Goal: Transaction & Acquisition: Purchase product/service

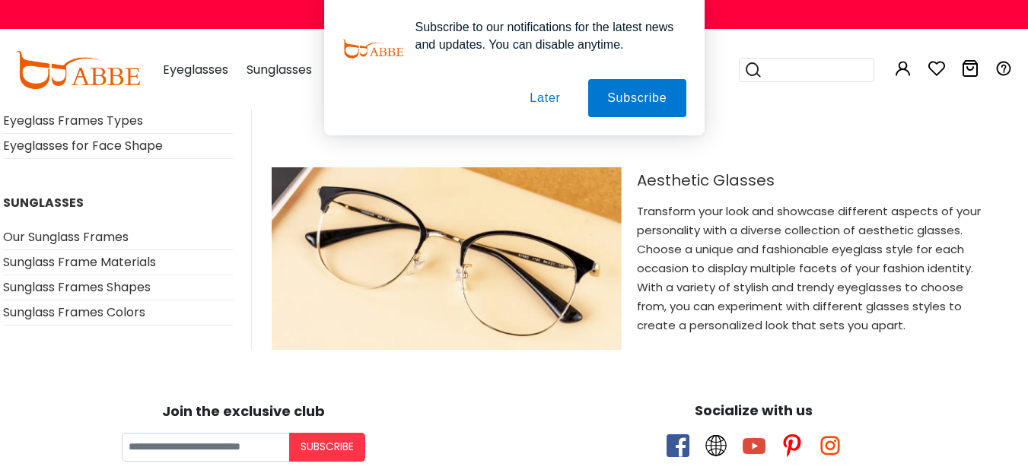
scroll to position [5071, 15]
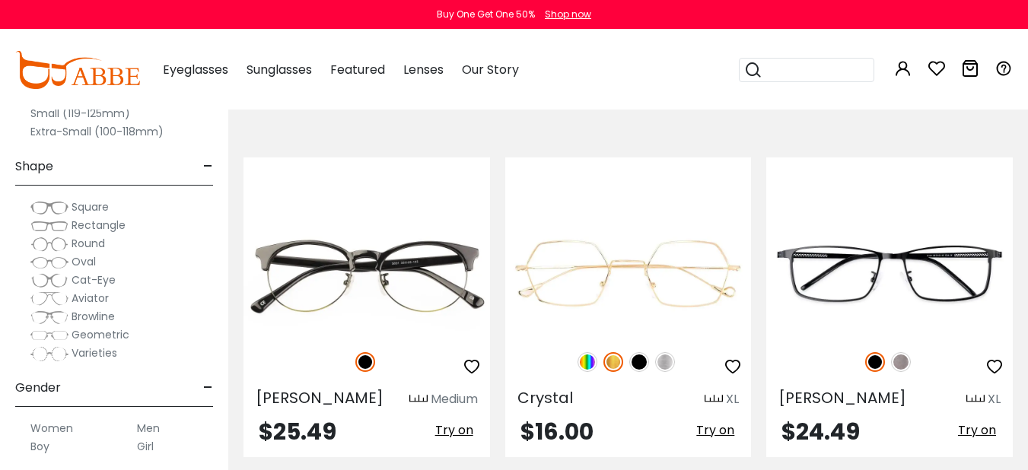
scroll to position [521, 0]
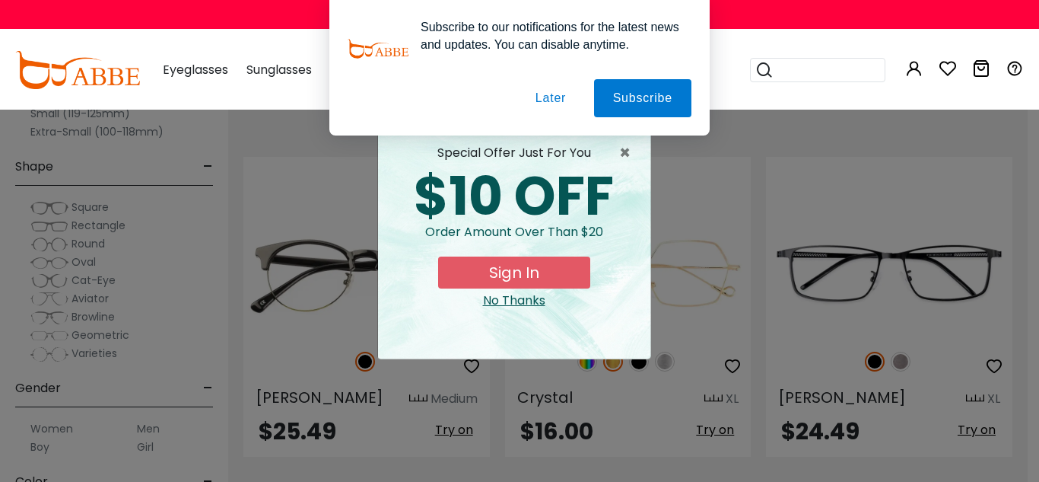
click at [501, 302] on div "No Thanks" at bounding box center [514, 300] width 248 height 18
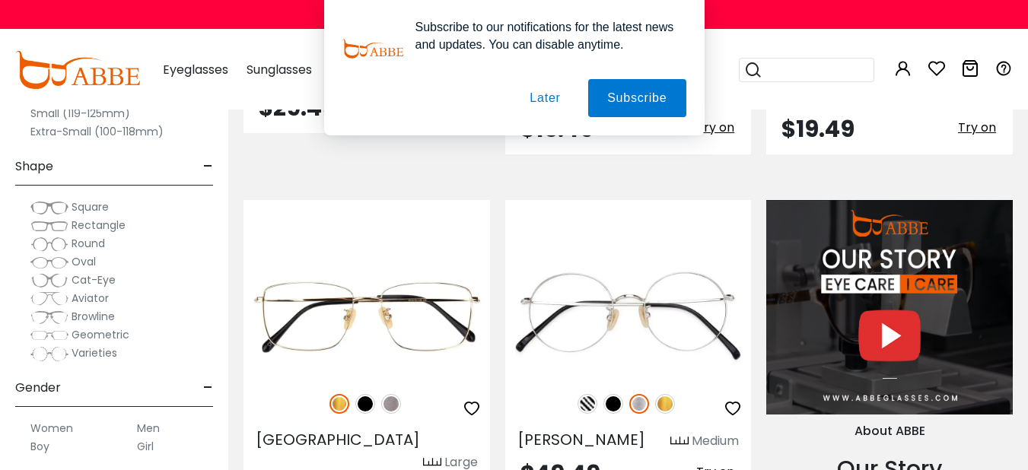
scroll to position [1961, 0]
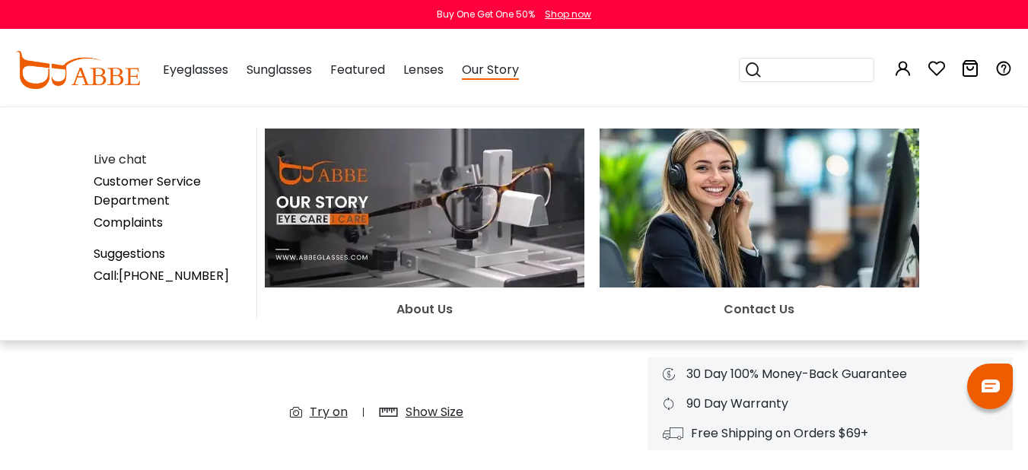
scroll to position [167, 0]
